Goal: Information Seeking & Learning: Learn about a topic

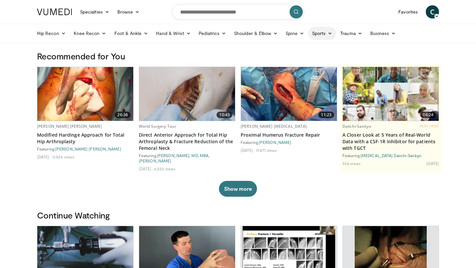
click at [323, 34] on link "Sports" at bounding box center [322, 33] width 28 height 13
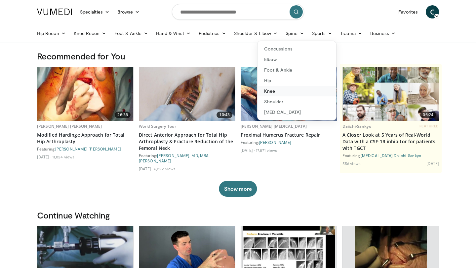
click at [268, 93] on link "Knee" at bounding box center [296, 91] width 79 height 11
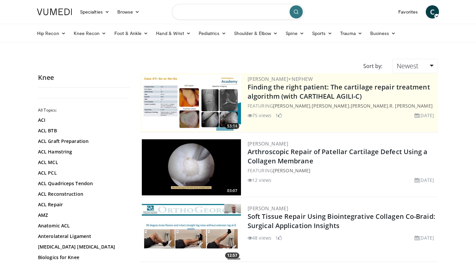
click at [233, 13] on input "Search topics, interventions" at bounding box center [238, 12] width 132 height 16
type input "**********"
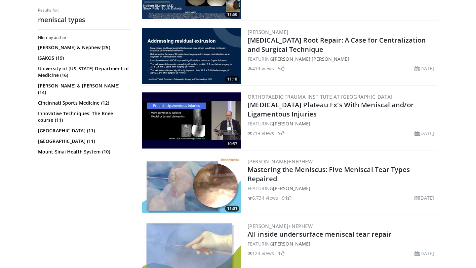
scroll to position [438, 0]
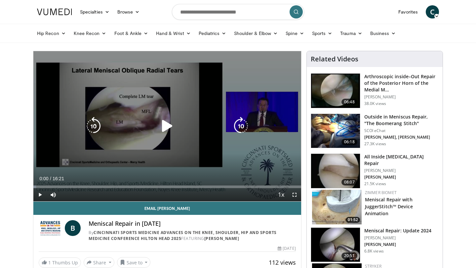
click at [166, 126] on icon "Video Player" at bounding box center [167, 126] width 19 height 19
click at [169, 132] on icon "Video Player" at bounding box center [167, 126] width 19 height 19
click at [167, 130] on icon "Video Player" at bounding box center [167, 126] width 19 height 19
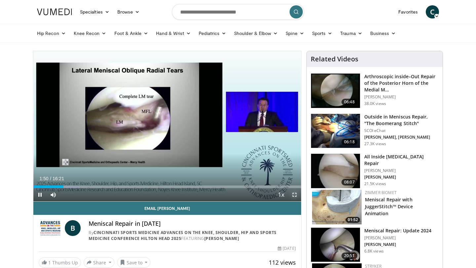
click at [293, 196] on span "Video Player" at bounding box center [294, 194] width 13 height 13
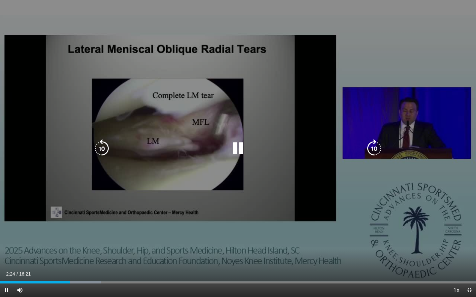
click at [242, 148] on icon "Video Player" at bounding box center [238, 148] width 19 height 19
click at [234, 151] on icon "Video Player" at bounding box center [238, 148] width 19 height 19
click at [240, 147] on icon "Video Player" at bounding box center [238, 148] width 19 height 19
click at [238, 148] on icon "Video Player" at bounding box center [238, 148] width 19 height 19
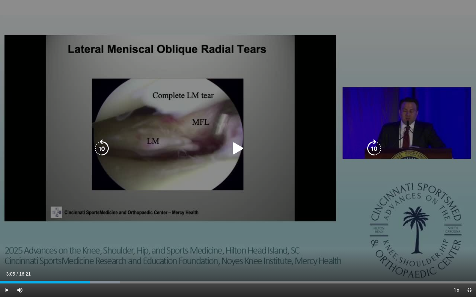
click at [242, 149] on icon "Video Player" at bounding box center [238, 148] width 19 height 19
click at [240, 151] on icon "Video Player" at bounding box center [238, 148] width 19 height 19
click at [235, 147] on icon "Video Player" at bounding box center [238, 148] width 19 height 19
click at [236, 148] on icon "Video Player" at bounding box center [238, 148] width 19 height 19
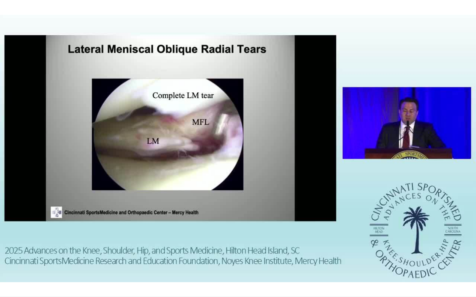
click at [277, 241] on div "10 seconds Tap to unmute" at bounding box center [238, 148] width 476 height 297
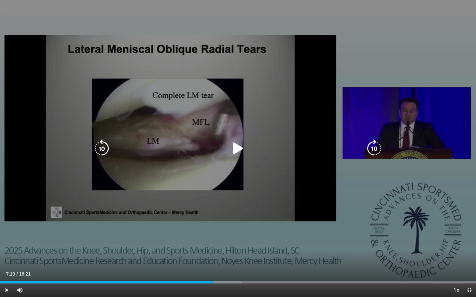
click at [235, 146] on icon "Video Player" at bounding box center [238, 148] width 19 height 19
click at [102, 153] on icon "Video Player" at bounding box center [102, 148] width 19 height 19
click at [109, 146] on icon "Video Player" at bounding box center [102, 148] width 19 height 19
click at [102, 144] on icon "Video Player" at bounding box center [102, 148] width 19 height 19
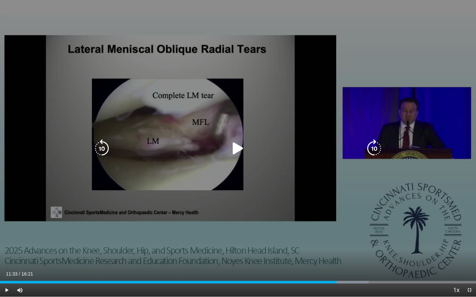
click at [238, 147] on icon "Video Player" at bounding box center [238, 148] width 19 height 19
click at [238, 145] on icon "Video Player" at bounding box center [238, 148] width 19 height 19
click at [238, 148] on icon "Video Player" at bounding box center [238, 148] width 19 height 19
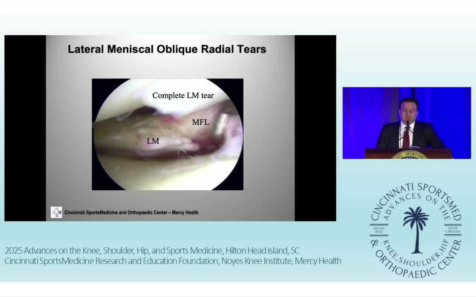
click at [237, 145] on div "10 seconds Tap to unmute" at bounding box center [238, 148] width 476 height 297
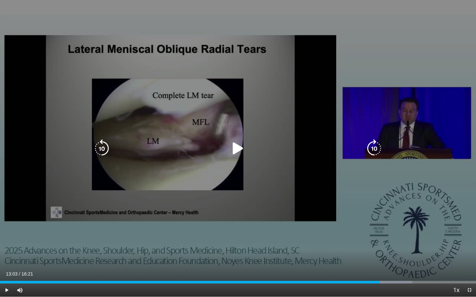
click at [237, 150] on icon "Video Player" at bounding box center [238, 148] width 19 height 19
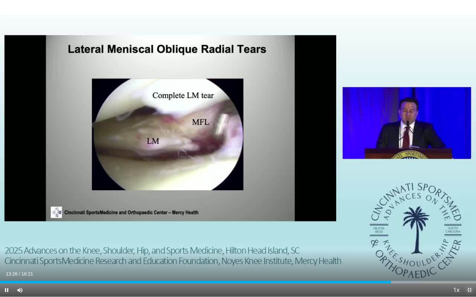
click at [469, 268] on span "Video Player" at bounding box center [469, 290] width 13 height 13
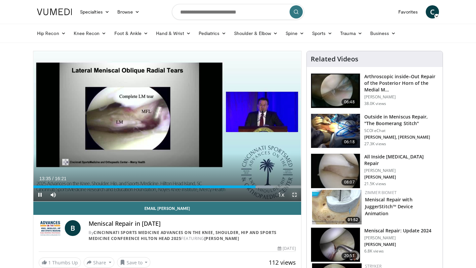
click at [292, 194] on span "Video Player" at bounding box center [294, 194] width 13 height 13
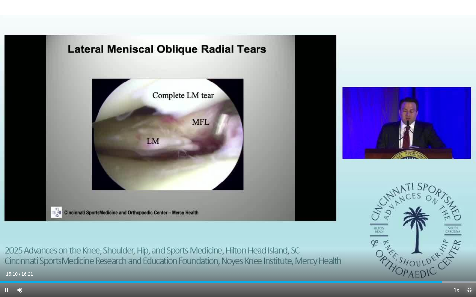
click at [470, 268] on span "Video Player" at bounding box center [469, 290] width 13 height 13
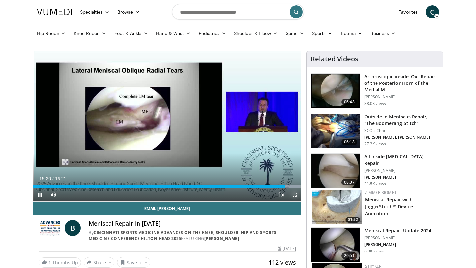
click at [293, 197] on span "Video Player" at bounding box center [294, 194] width 13 height 13
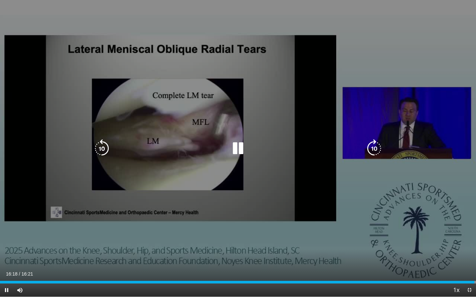
click at [237, 151] on icon "Video Player" at bounding box center [238, 148] width 19 height 19
click at [236, 153] on icon "Video Player" at bounding box center [238, 148] width 19 height 19
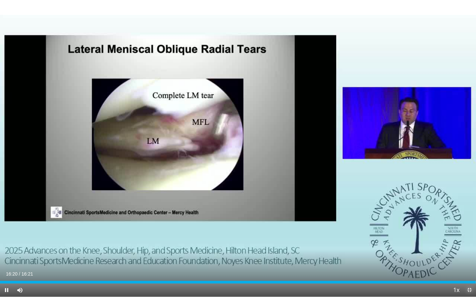
click at [467, 268] on span "Video Player" at bounding box center [469, 290] width 13 height 13
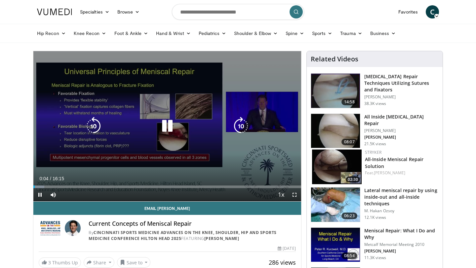
click at [163, 125] on icon "Video Player" at bounding box center [167, 126] width 19 height 19
click at [166, 123] on icon "Video Player" at bounding box center [167, 126] width 19 height 19
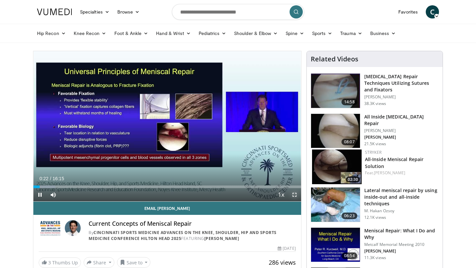
click at [292, 194] on span "Video Player" at bounding box center [294, 194] width 13 height 13
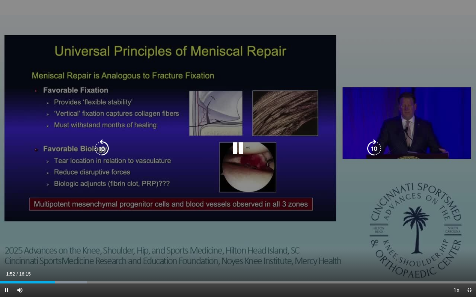
click at [236, 146] on icon "Video Player" at bounding box center [238, 148] width 19 height 19
click at [242, 149] on icon "Video Player" at bounding box center [238, 148] width 19 height 19
click at [105, 147] on icon "Video Player" at bounding box center [102, 148] width 19 height 19
click at [233, 153] on icon "Video Player" at bounding box center [238, 148] width 19 height 19
click at [237, 147] on icon "Video Player" at bounding box center [238, 148] width 19 height 19
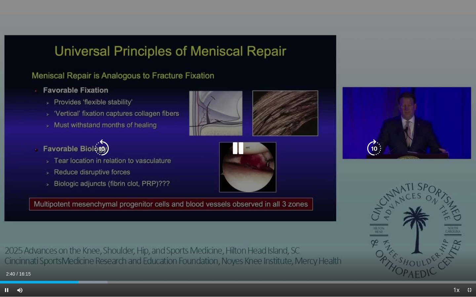
click at [237, 148] on icon "Video Player" at bounding box center [238, 148] width 19 height 19
click at [235, 152] on icon "Video Player" at bounding box center [238, 148] width 19 height 19
click at [239, 146] on icon "Video Player" at bounding box center [238, 148] width 19 height 19
click at [232, 147] on icon "Video Player" at bounding box center [238, 148] width 19 height 19
click at [236, 151] on icon "Video Player" at bounding box center [238, 148] width 19 height 19
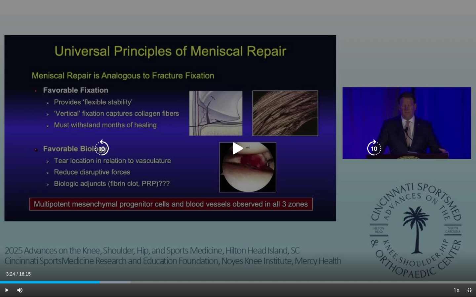
click at [238, 147] on icon "Video Player" at bounding box center [238, 148] width 19 height 19
click at [229, 146] on icon "Video Player" at bounding box center [238, 148] width 19 height 19
click at [242, 149] on icon "Video Player" at bounding box center [238, 148] width 19 height 19
click at [236, 148] on icon "Video Player" at bounding box center [238, 148] width 19 height 19
click at [239, 146] on icon "Video Player" at bounding box center [238, 148] width 19 height 19
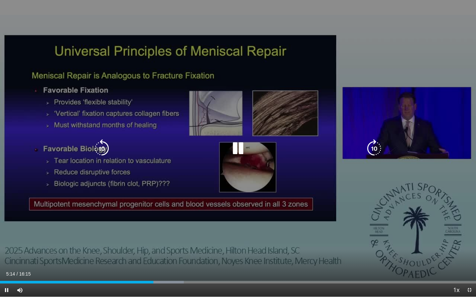
click at [232, 149] on icon "Video Player" at bounding box center [238, 148] width 19 height 19
click at [238, 150] on icon "Video Player" at bounding box center [238, 148] width 19 height 19
click at [234, 146] on icon "Video Player" at bounding box center [238, 148] width 19 height 19
click at [235, 146] on icon "Video Player" at bounding box center [238, 148] width 19 height 19
click at [241, 145] on icon "Video Player" at bounding box center [238, 148] width 19 height 19
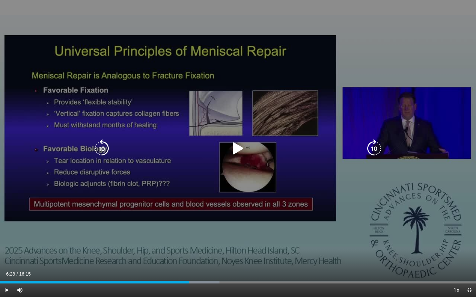
click at [235, 148] on icon "Video Player" at bounding box center [238, 148] width 19 height 19
click at [238, 150] on icon "Video Player" at bounding box center [238, 148] width 19 height 19
click at [239, 148] on icon "Video Player" at bounding box center [238, 148] width 19 height 19
click at [235, 148] on icon "Video Player" at bounding box center [238, 148] width 19 height 19
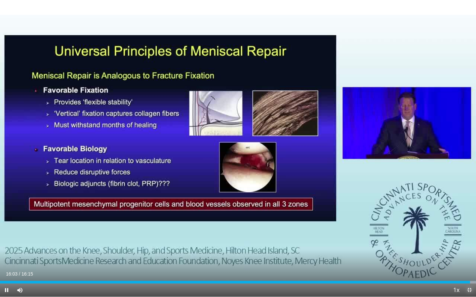
click at [469, 268] on span "Video Player" at bounding box center [469, 290] width 13 height 13
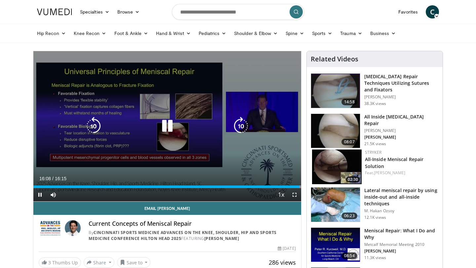
click at [171, 127] on icon "Video Player" at bounding box center [167, 126] width 19 height 19
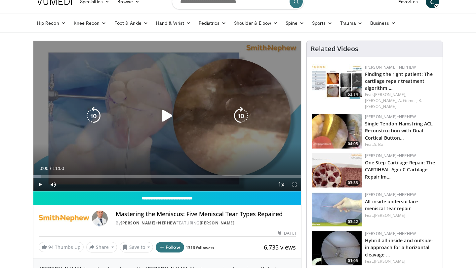
click at [165, 115] on icon "Video Player" at bounding box center [167, 116] width 19 height 19
click at [167, 116] on icon "Video Player" at bounding box center [167, 116] width 19 height 19
